Goal: Transaction & Acquisition: Purchase product/service

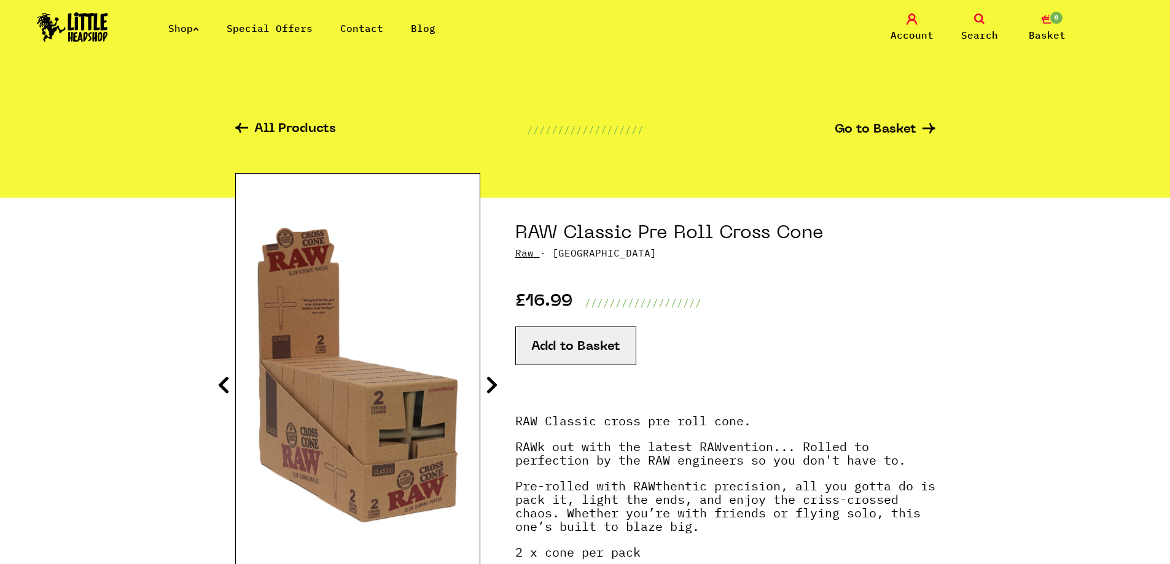
click at [170, 32] on link "Shop" at bounding box center [183, 28] width 31 height 12
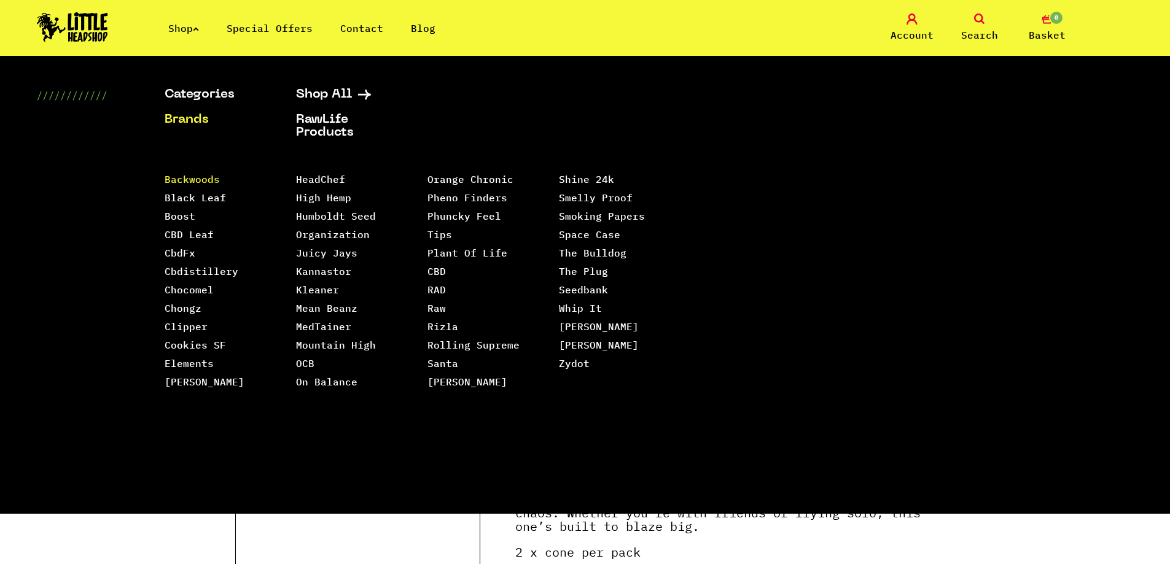
click at [208, 176] on link "Backwoods" at bounding box center [192, 179] width 55 height 12
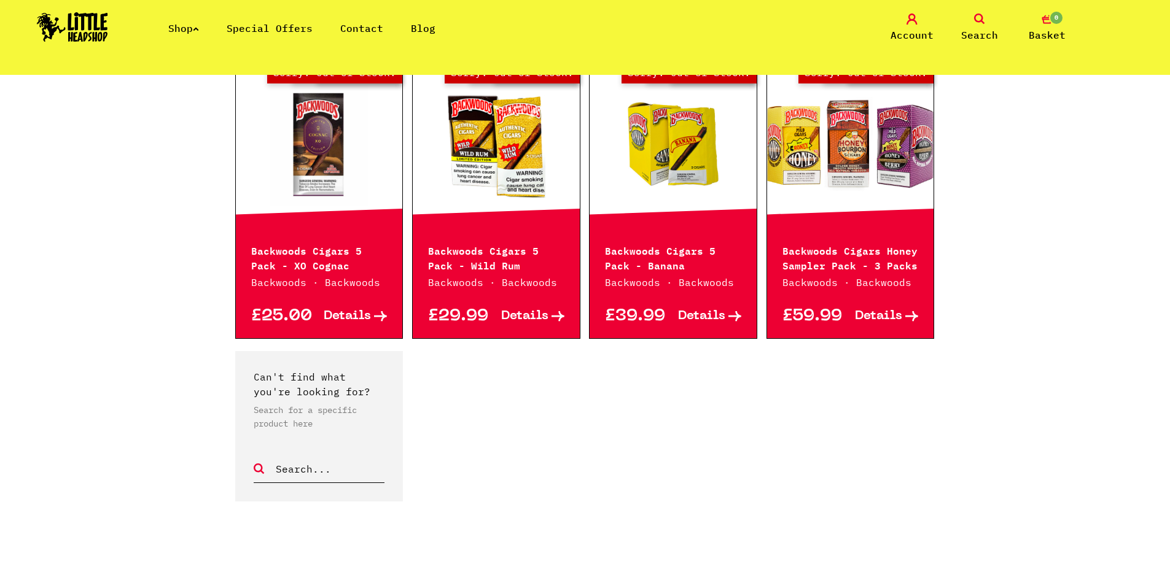
scroll to position [1550, 0]
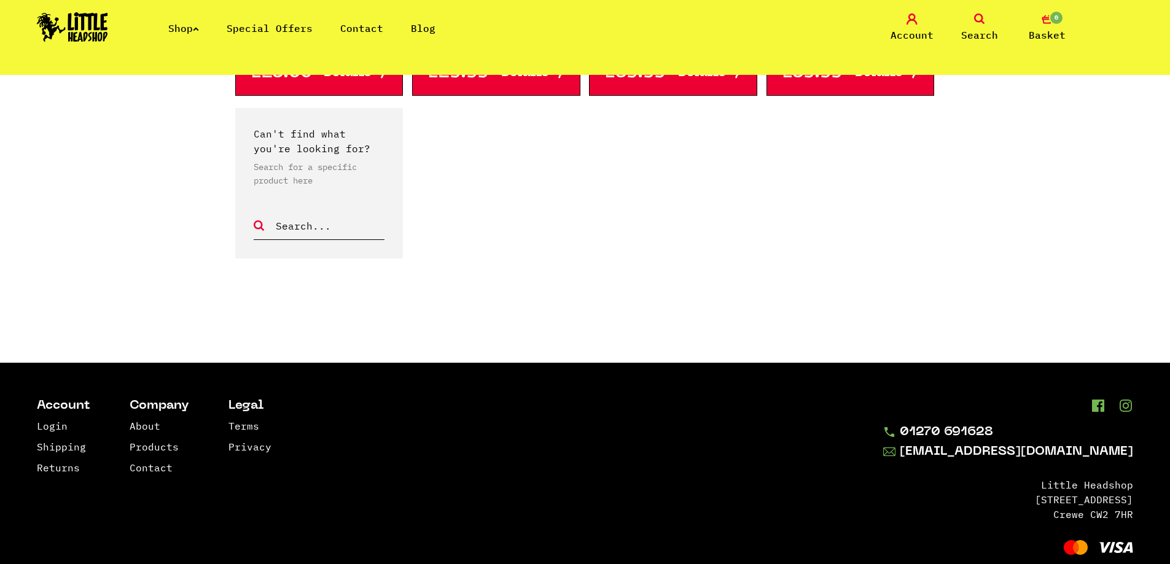
click at [106, 34] on img at bounding box center [72, 26] width 71 height 29
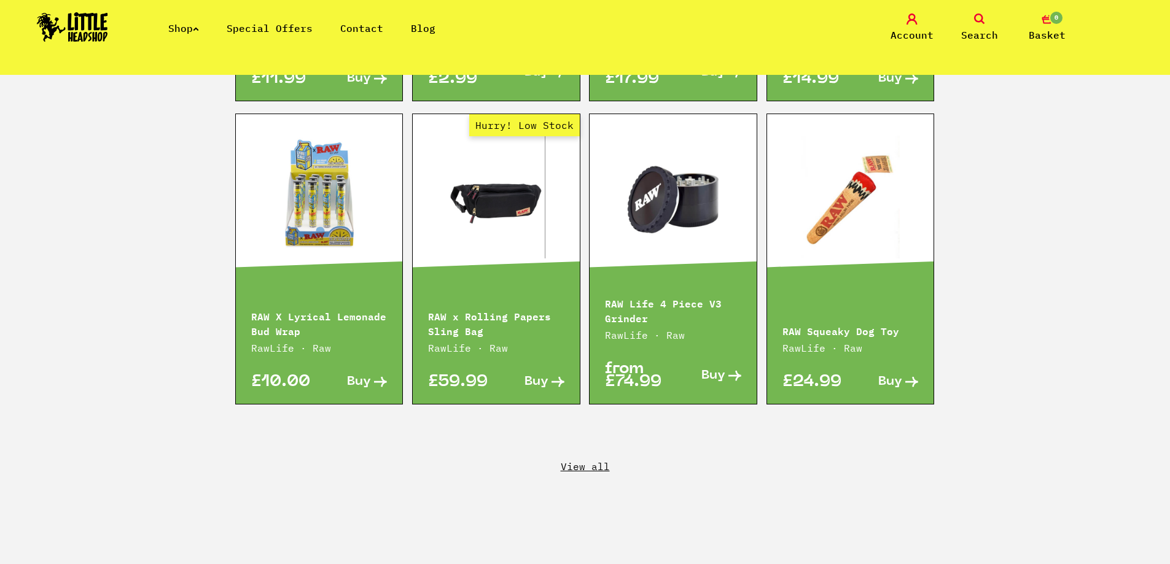
scroll to position [2027, 0]
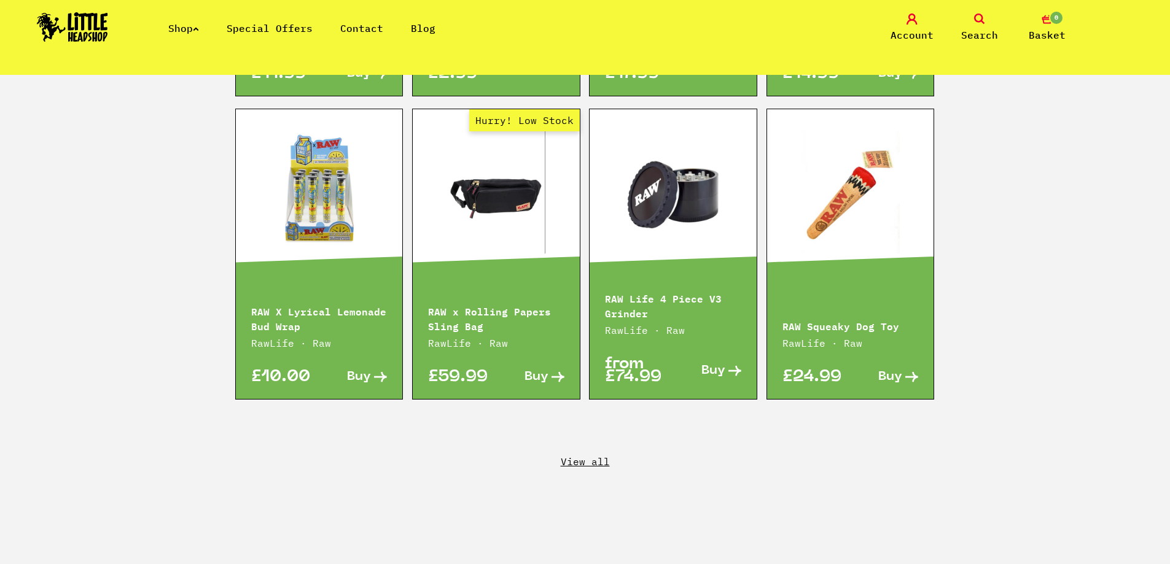
click at [596, 455] on link "View all" at bounding box center [585, 462] width 1170 height 14
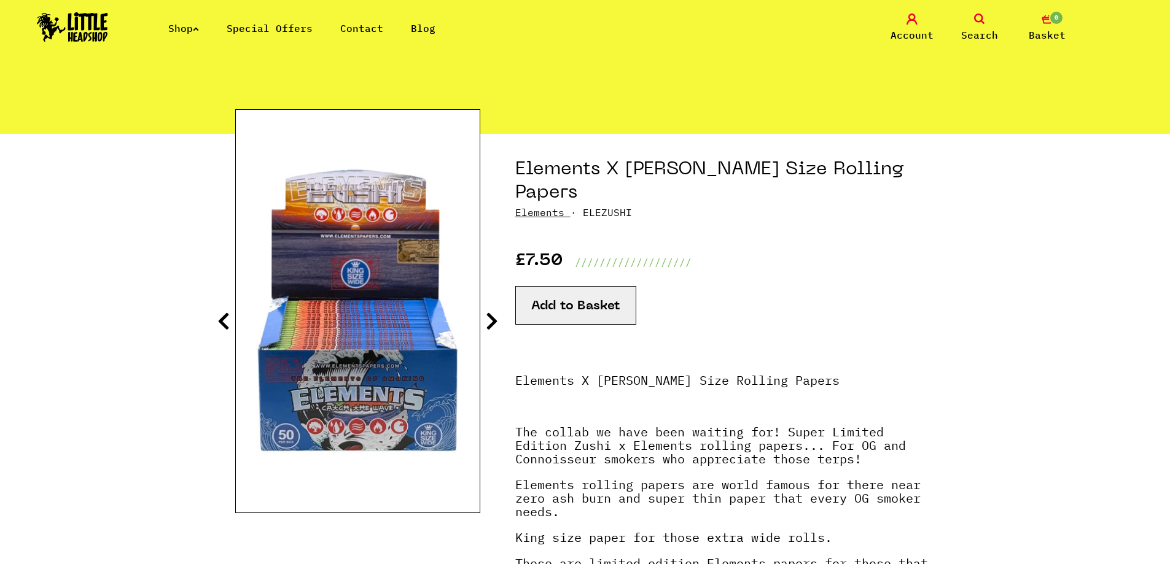
scroll to position [123, 0]
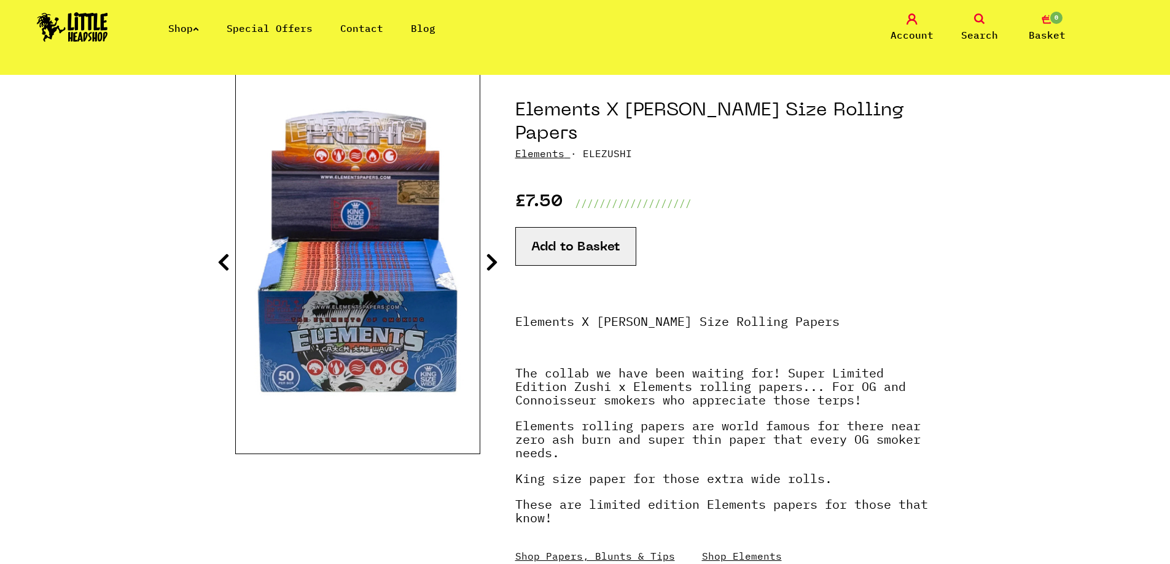
click at [488, 258] on icon at bounding box center [492, 262] width 12 height 20
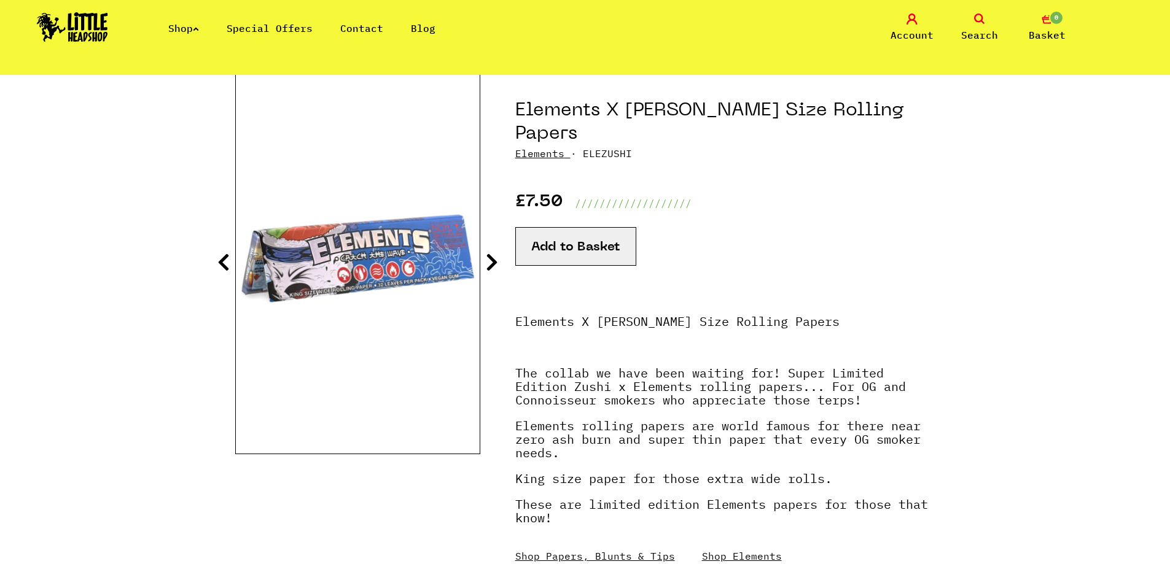
click at [489, 258] on icon at bounding box center [492, 262] width 12 height 20
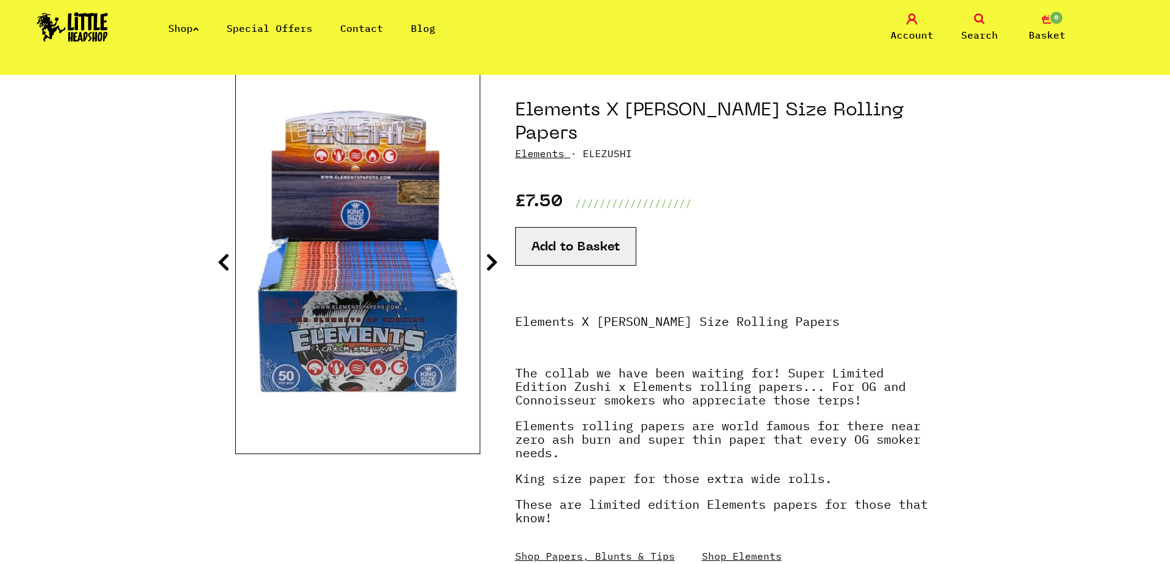
click at [489, 258] on icon at bounding box center [492, 262] width 12 height 20
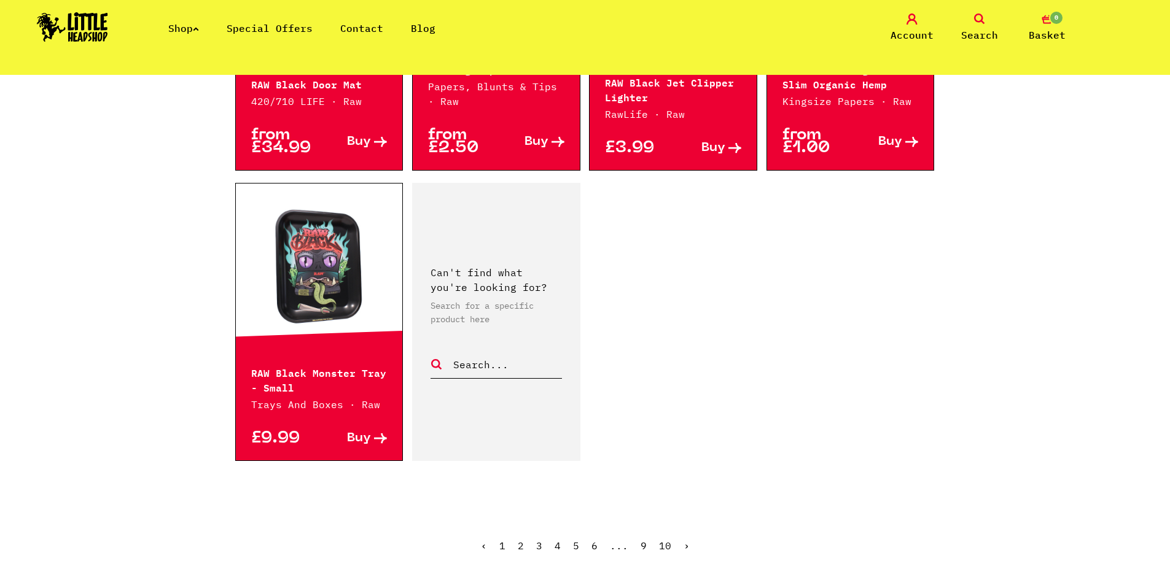
scroll to position [1781, 0]
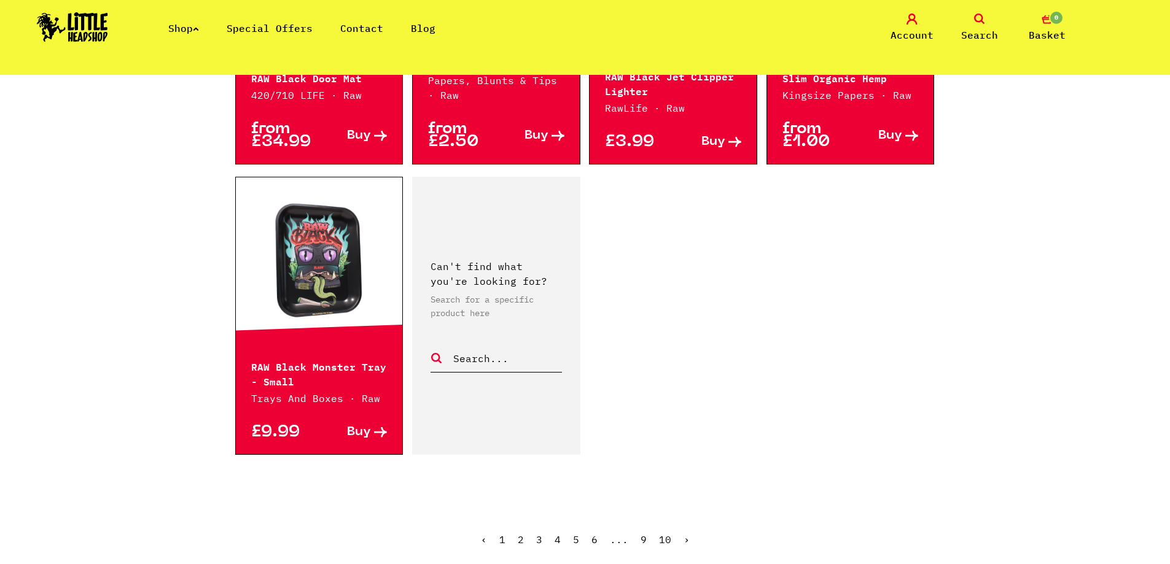
click at [186, 27] on link "Shop" at bounding box center [183, 28] width 31 height 12
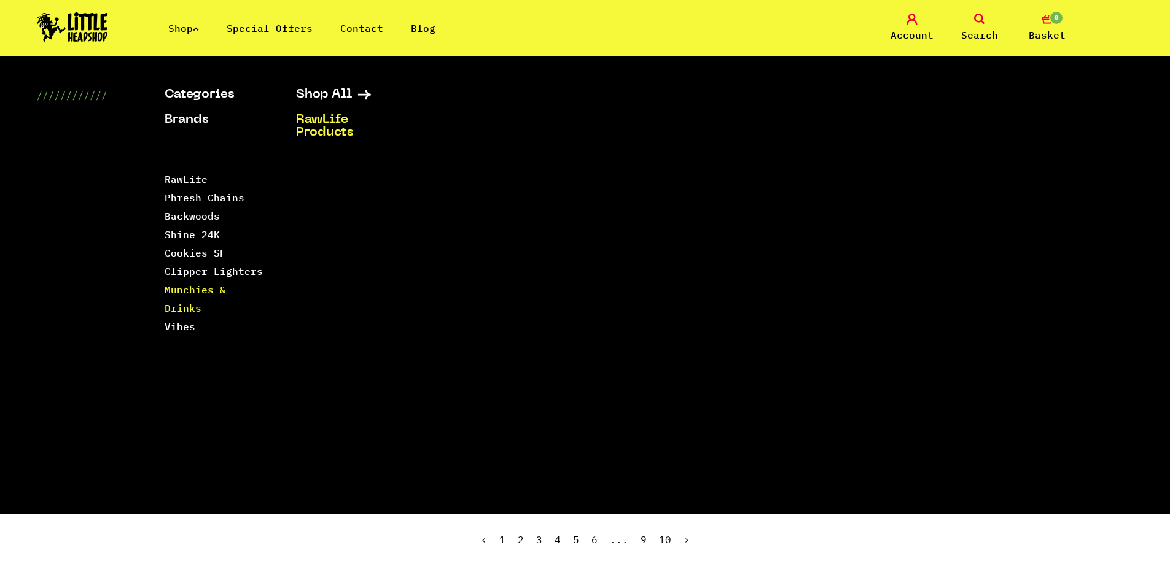
click at [226, 291] on link "Munchies & Drinks" at bounding box center [195, 299] width 61 height 31
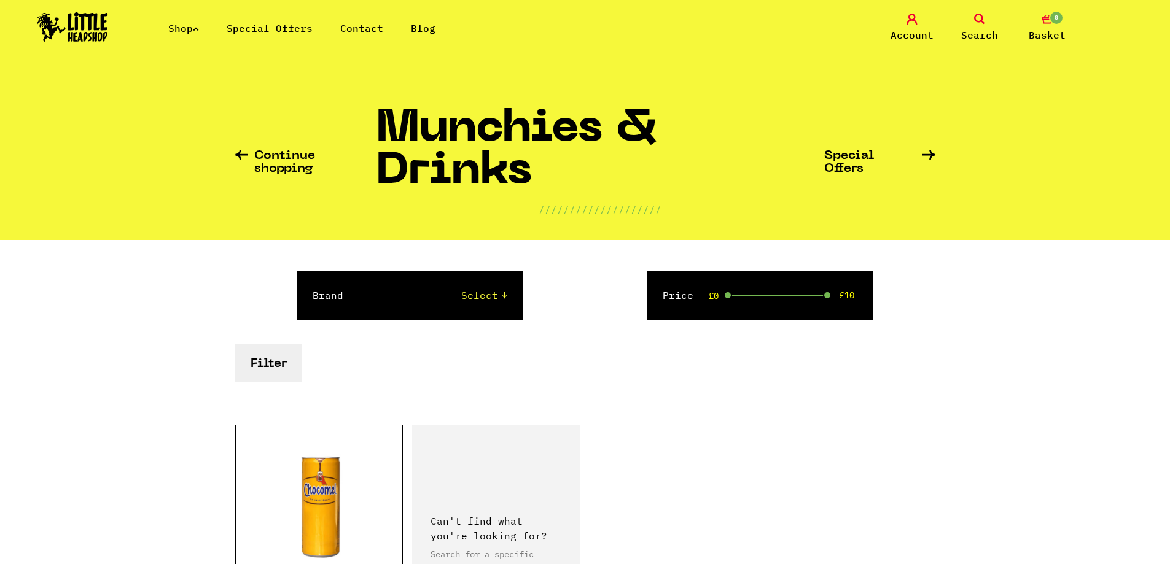
click at [277, 27] on link "Special Offers" at bounding box center [270, 28] width 86 height 12
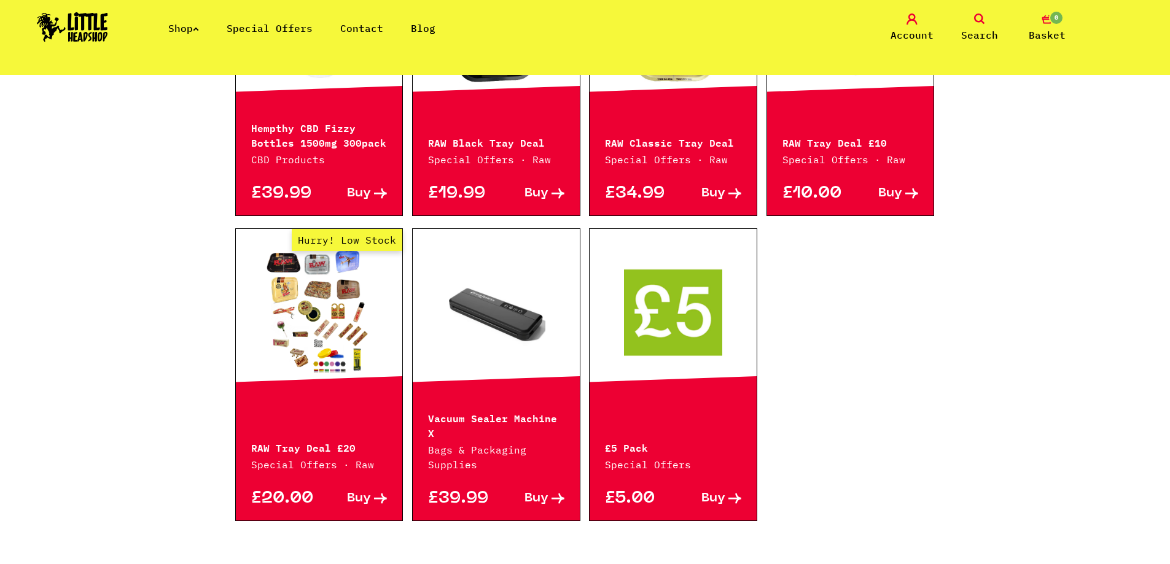
scroll to position [798, 0]
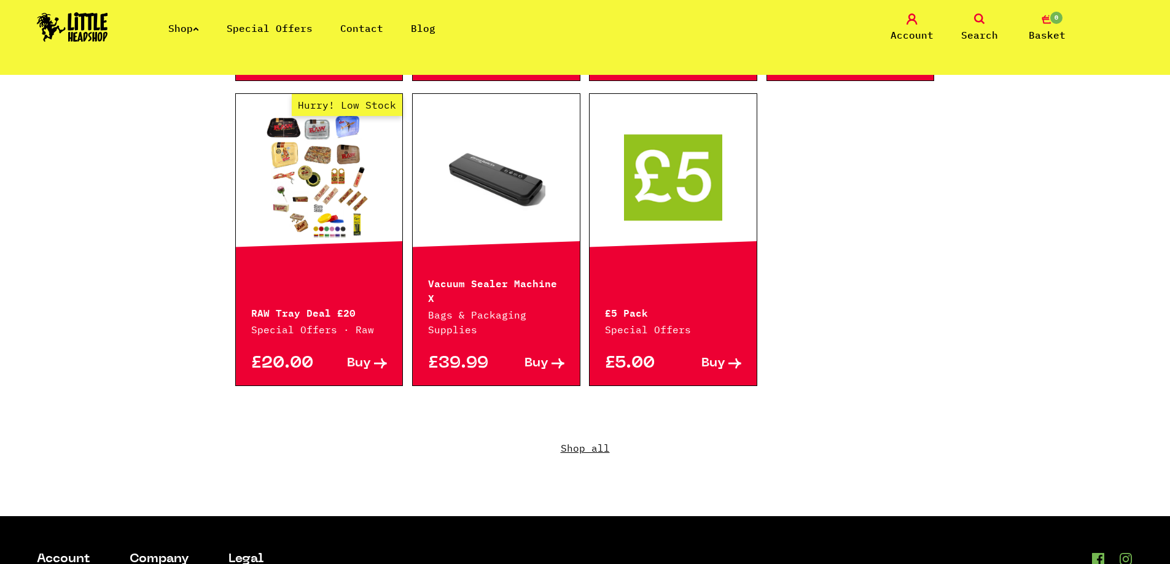
click at [197, 31] on link "Shop" at bounding box center [183, 28] width 31 height 12
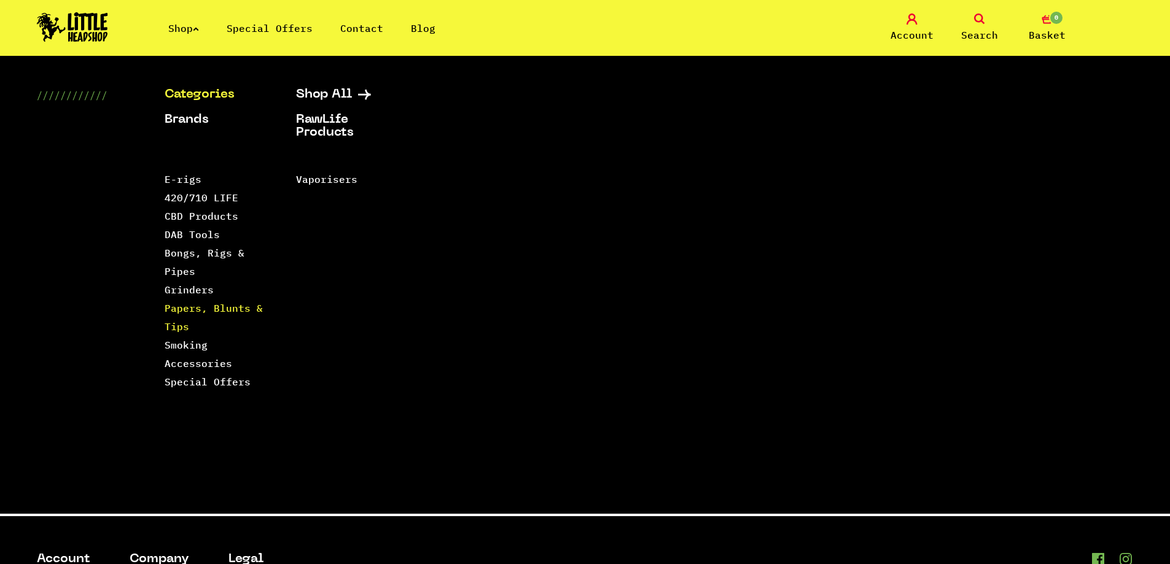
click at [198, 306] on link "Papers, Blunts & Tips" at bounding box center [214, 317] width 98 height 31
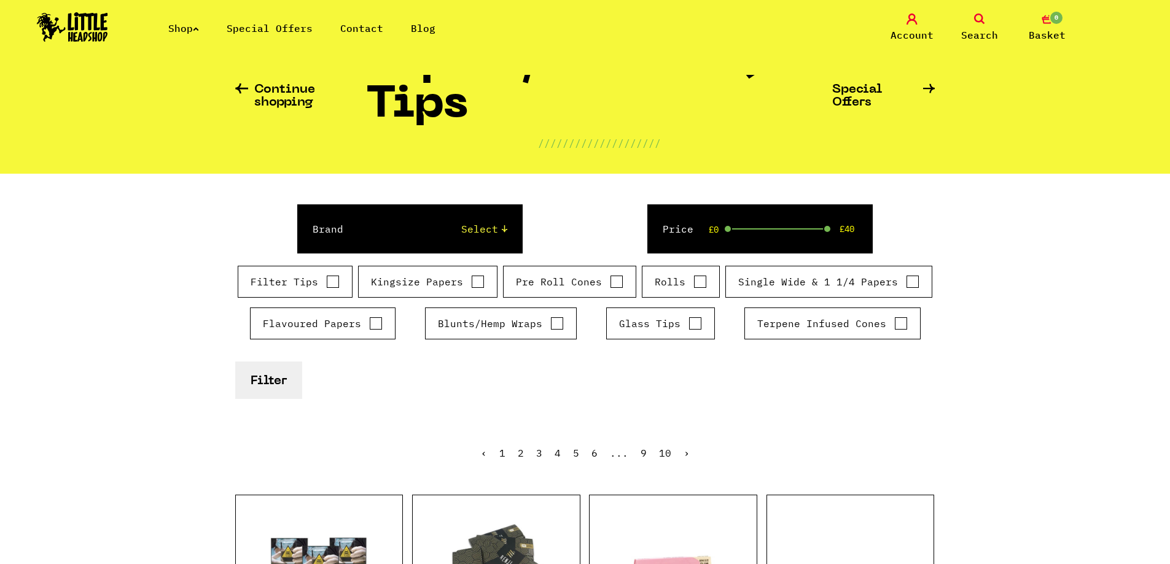
scroll to position [61, 0]
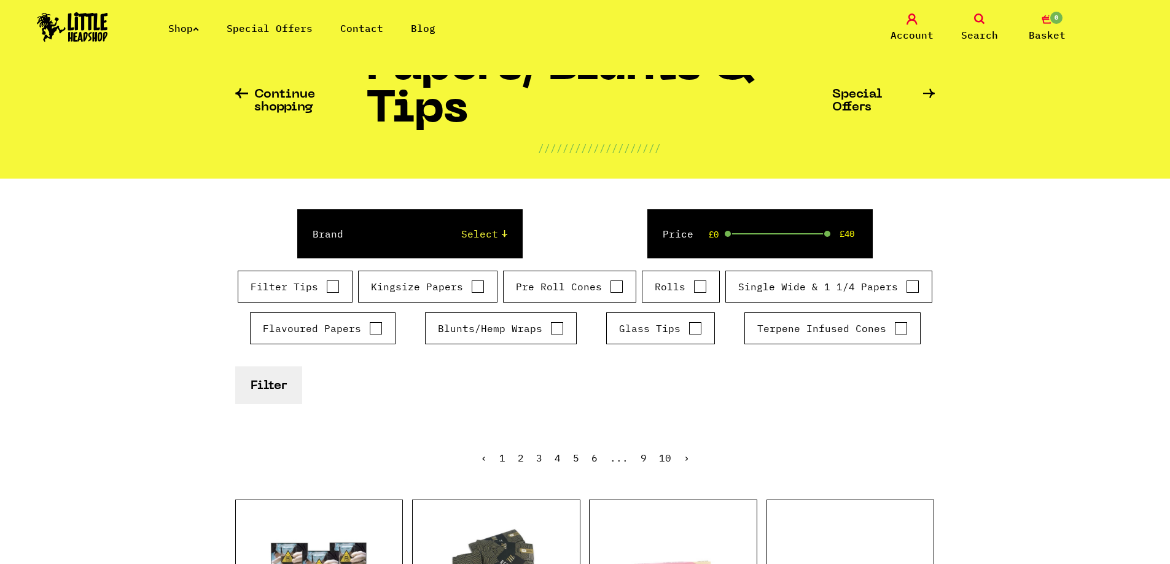
click at [419, 287] on label "Kingsize Papers" at bounding box center [428, 286] width 114 height 15
click at [471, 287] on input "Kingsize Papers" at bounding box center [478, 287] width 14 height 12
checkbox input "true"
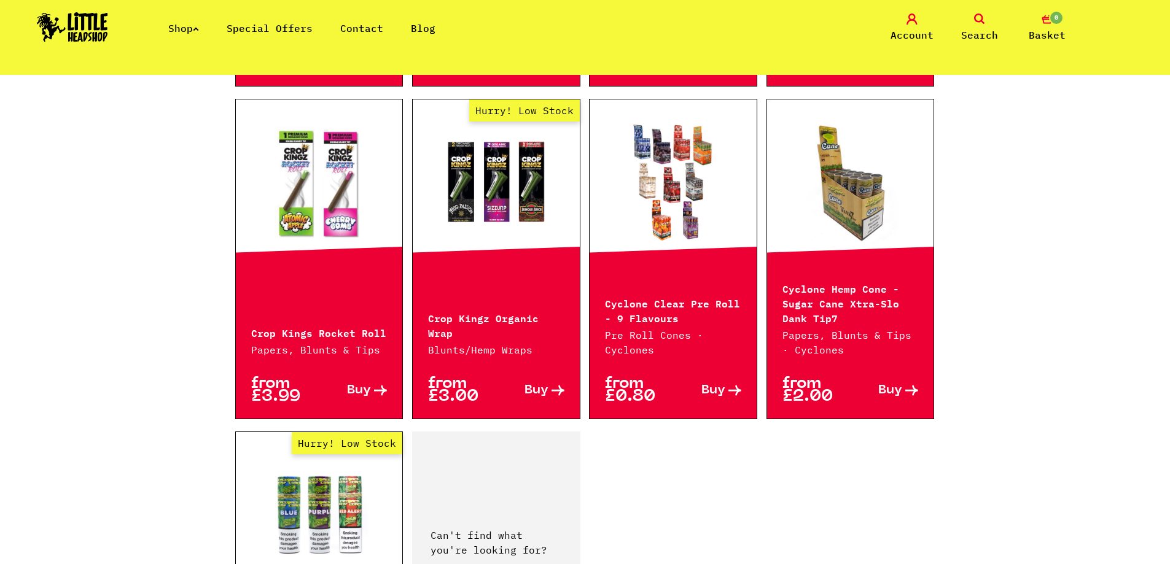
scroll to position [1965, 0]
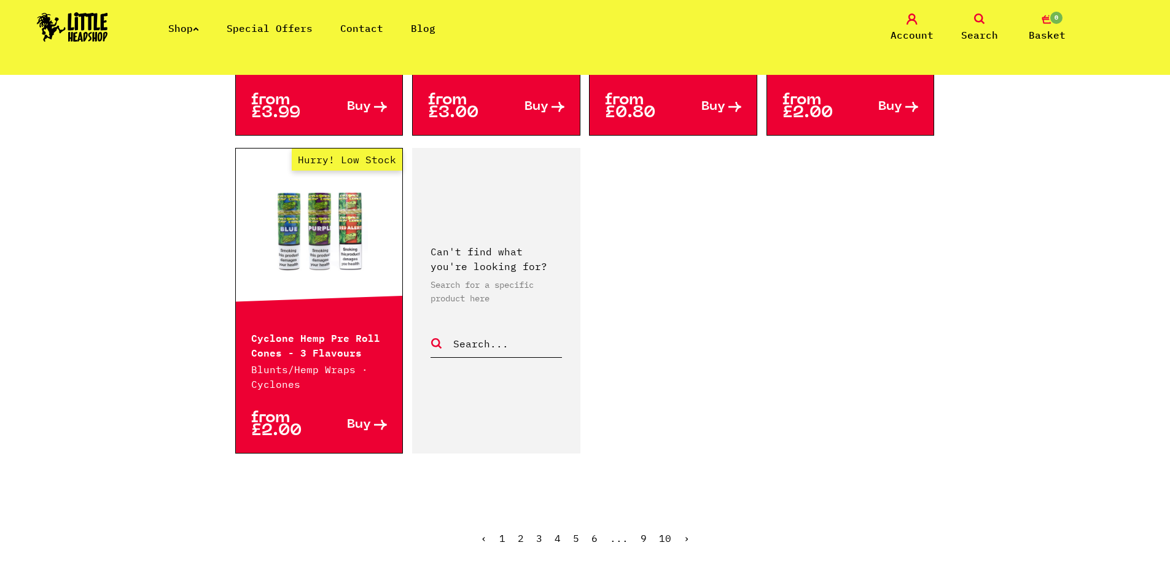
click at [520, 532] on link "2" at bounding box center [521, 538] width 6 height 12
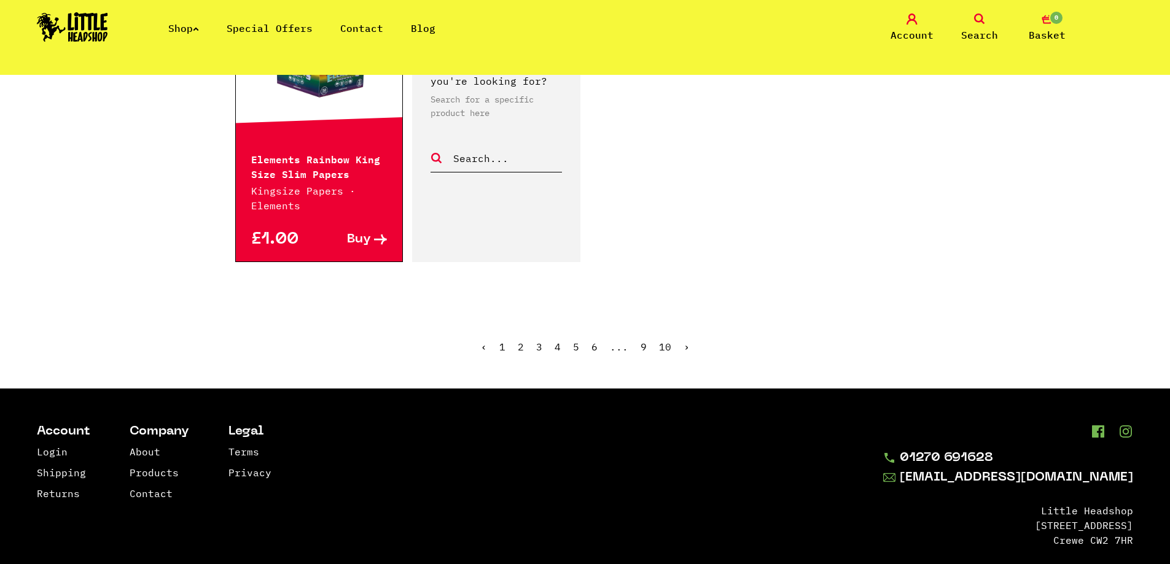
scroll to position [2254, 0]
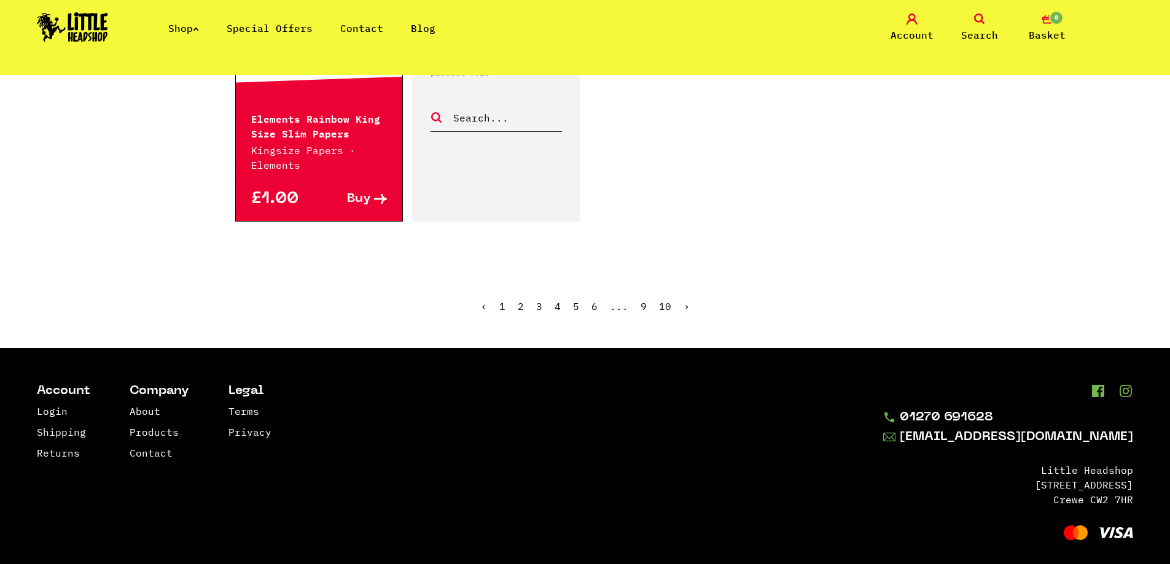
click at [521, 300] on span "2" at bounding box center [521, 306] width 6 height 12
click at [537, 300] on link "3" at bounding box center [539, 306] width 6 height 12
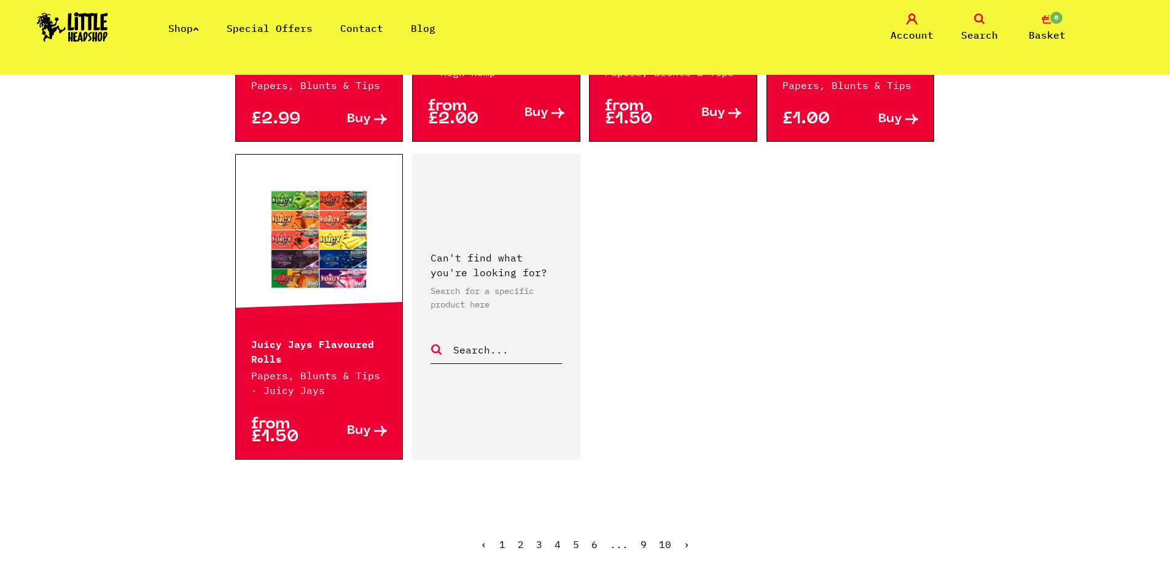
scroll to position [2027, 0]
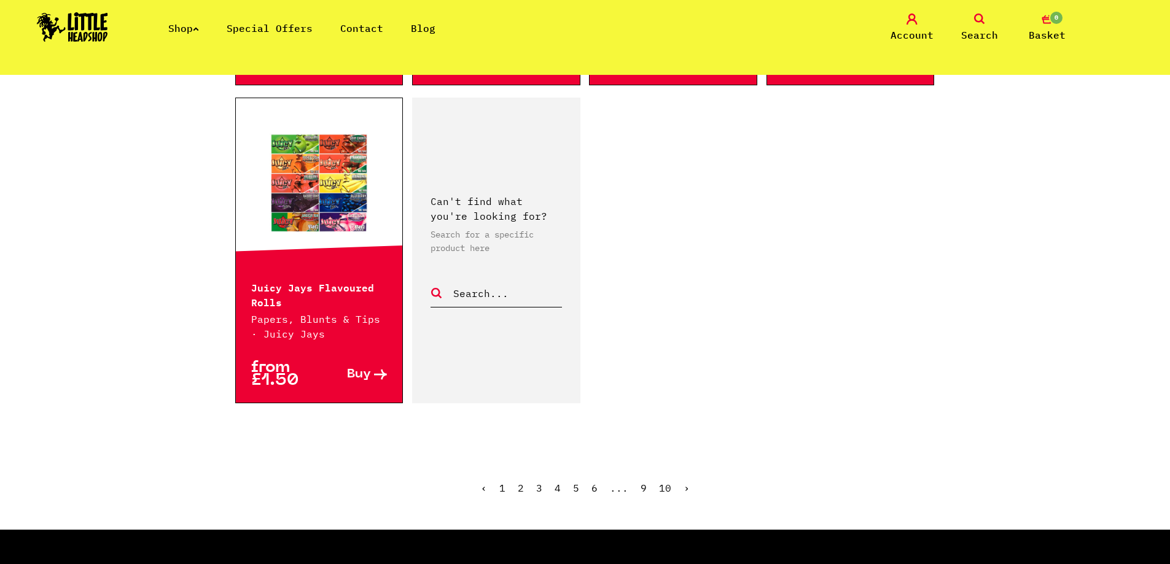
click at [556, 482] on link "4" at bounding box center [558, 488] width 6 height 12
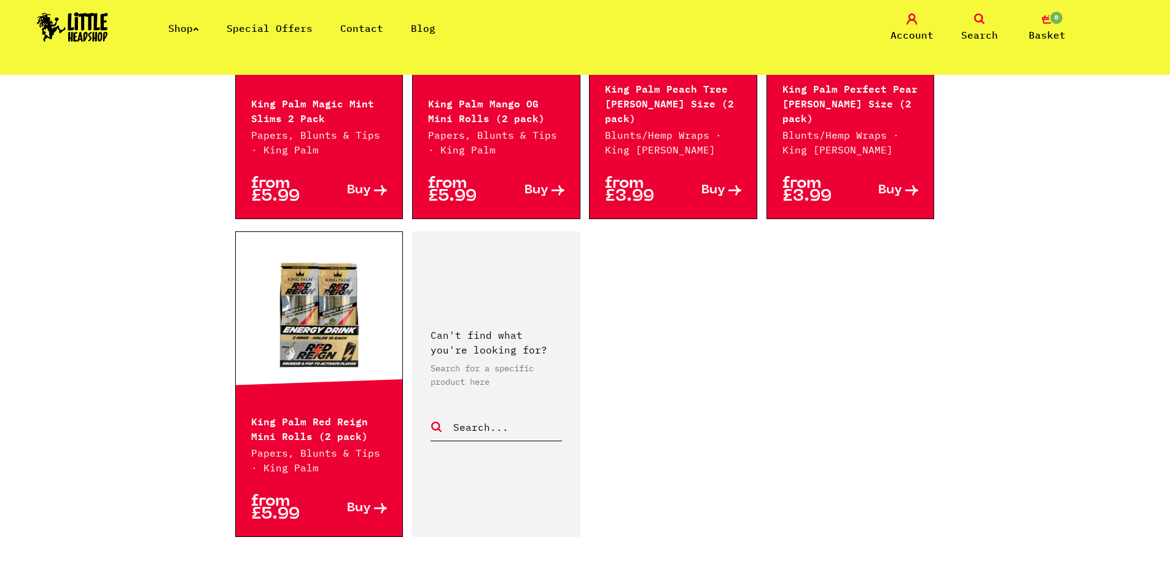
scroll to position [2027, 0]
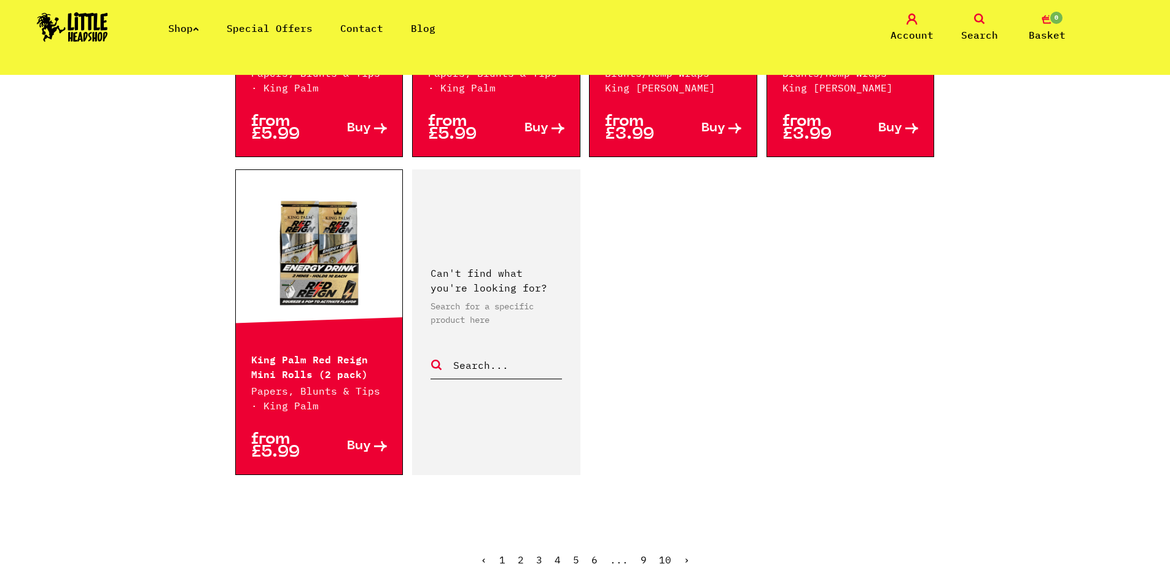
click at [574, 554] on link "5" at bounding box center [576, 560] width 6 height 12
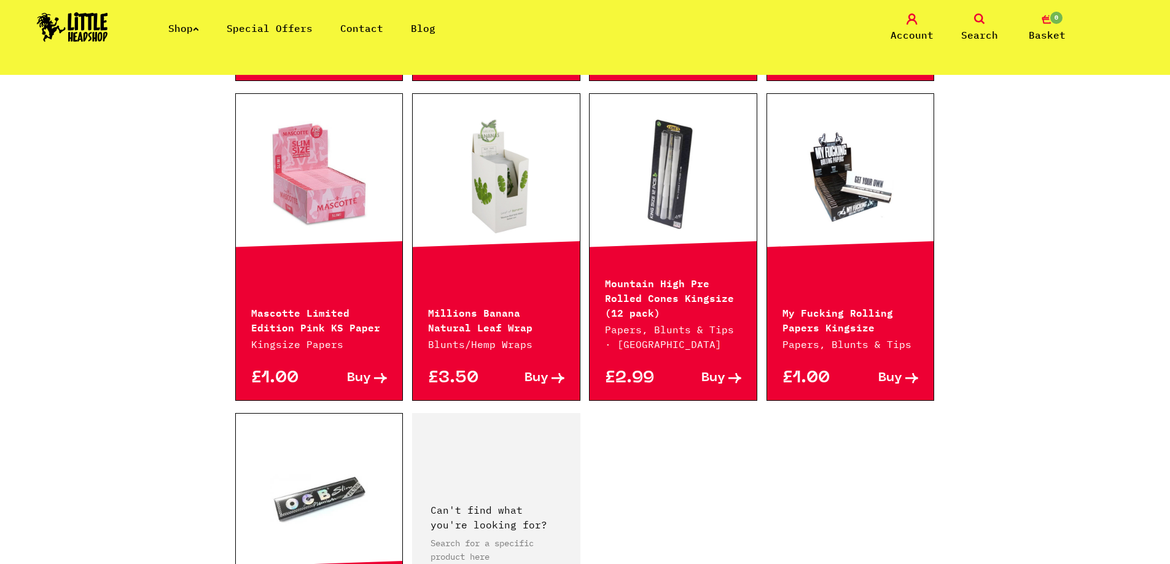
scroll to position [2088, 0]
